Goal: Task Accomplishment & Management: Use online tool/utility

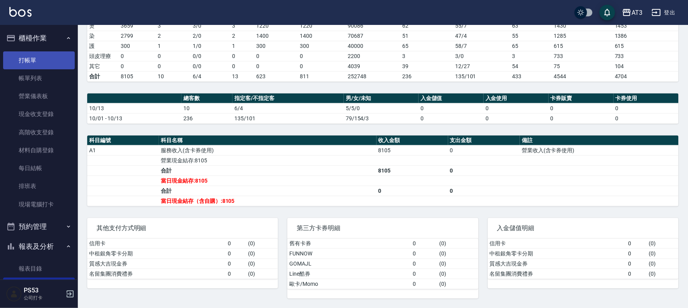
click at [31, 62] on link "打帳單" at bounding box center [39, 60] width 72 height 18
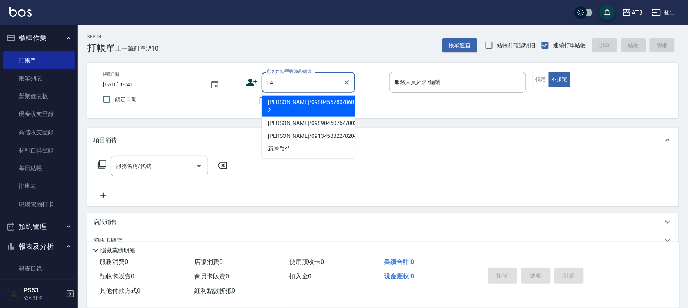
type input "[PERSON_NAME]/0980456780/860712-2"
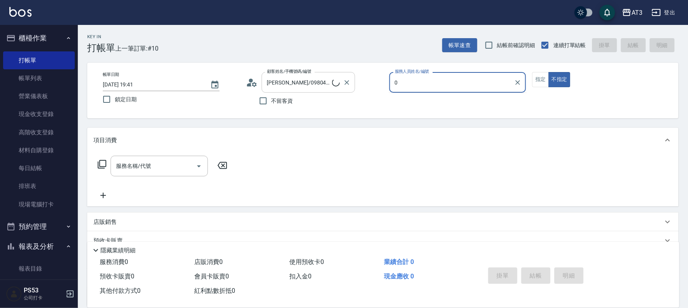
type input "04"
type input "[PERSON_NAME]/04_[PERSON_NAME]/04"
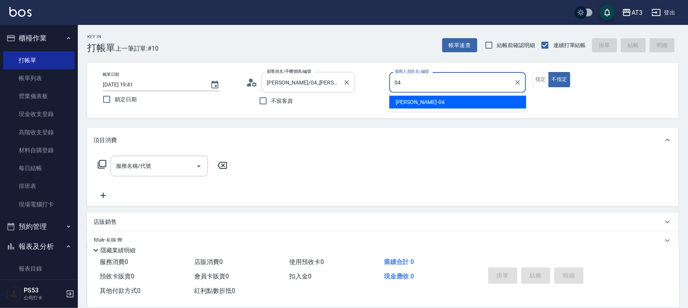
type input "惠麗-04"
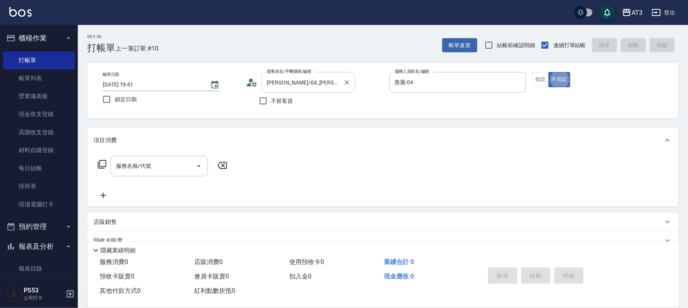
type button "false"
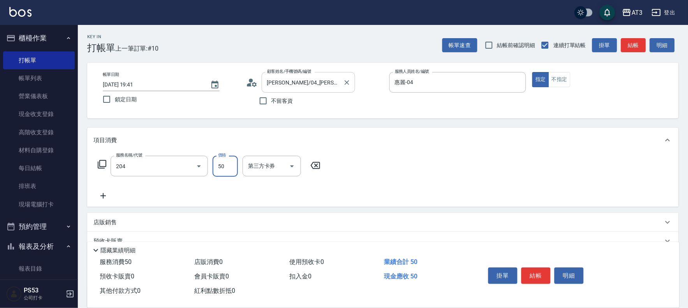
type input "修眉毛(204)"
type input "200"
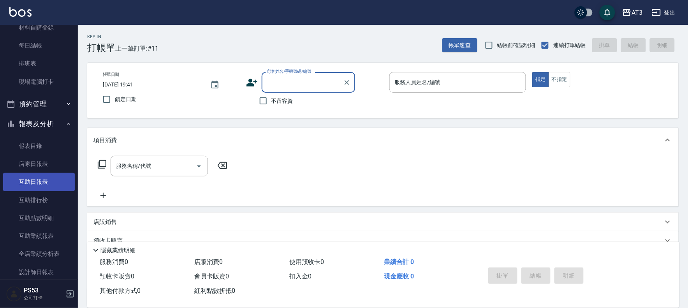
scroll to position [130, 0]
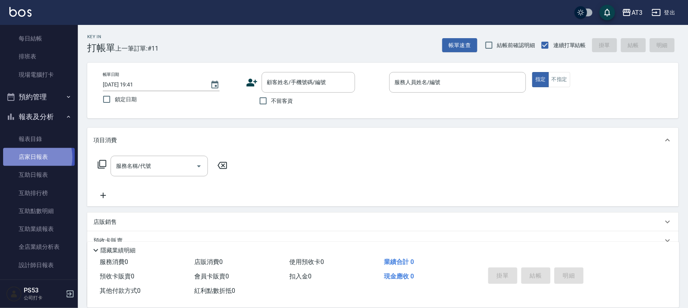
click at [29, 157] on link "店家日報表" at bounding box center [39, 157] width 72 height 18
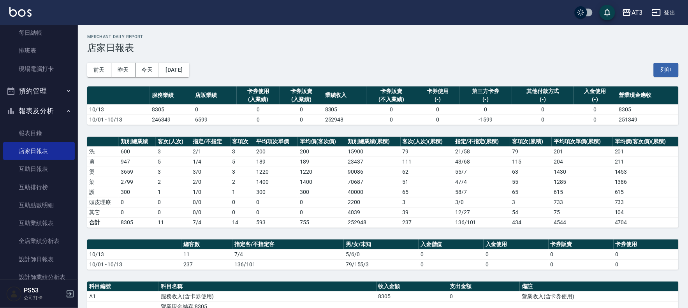
scroll to position [130, 0]
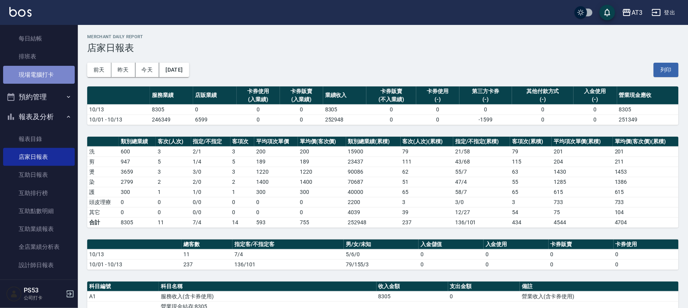
click at [43, 75] on link "現場電腦打卡" at bounding box center [39, 75] width 72 height 18
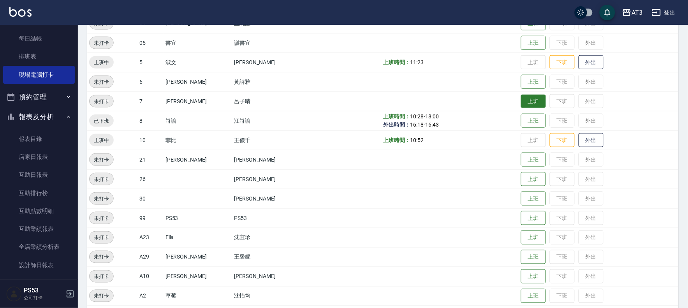
scroll to position [216, 0]
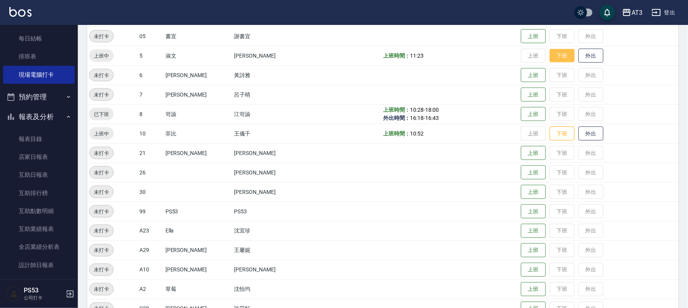
click at [552, 51] on button "下班" at bounding box center [562, 56] width 25 height 14
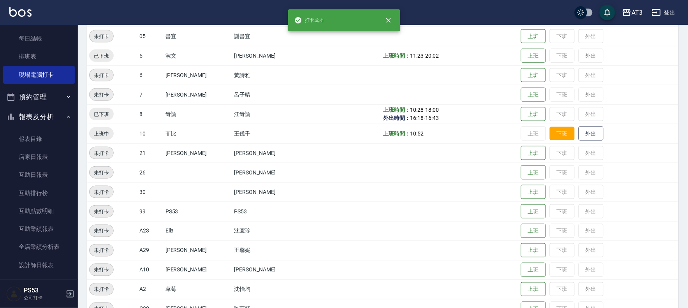
scroll to position [216, 0]
click at [550, 131] on button "下班" at bounding box center [562, 134] width 25 height 14
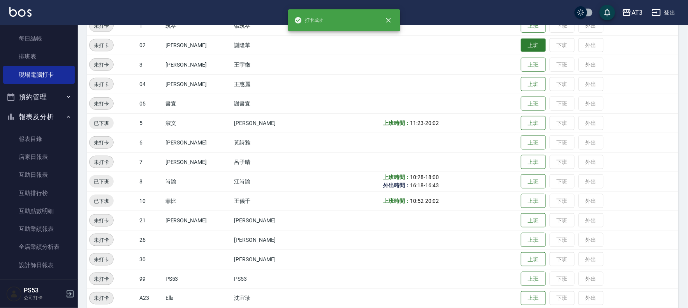
scroll to position [0, 0]
